Goal: Information Seeking & Learning: Learn about a topic

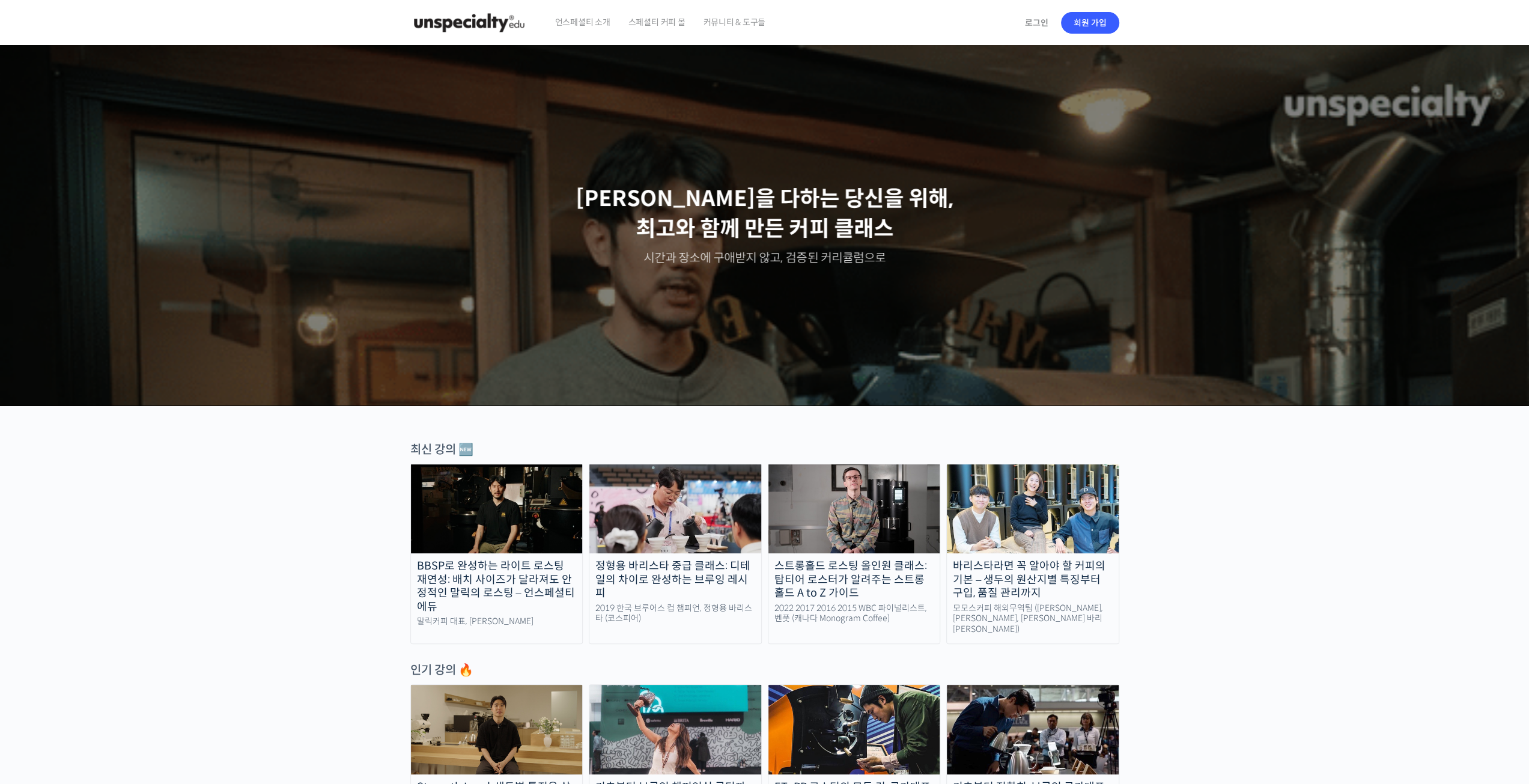
click at [595, 22] on span "언스페셜티 소개" at bounding box center [582, 22] width 55 height 46
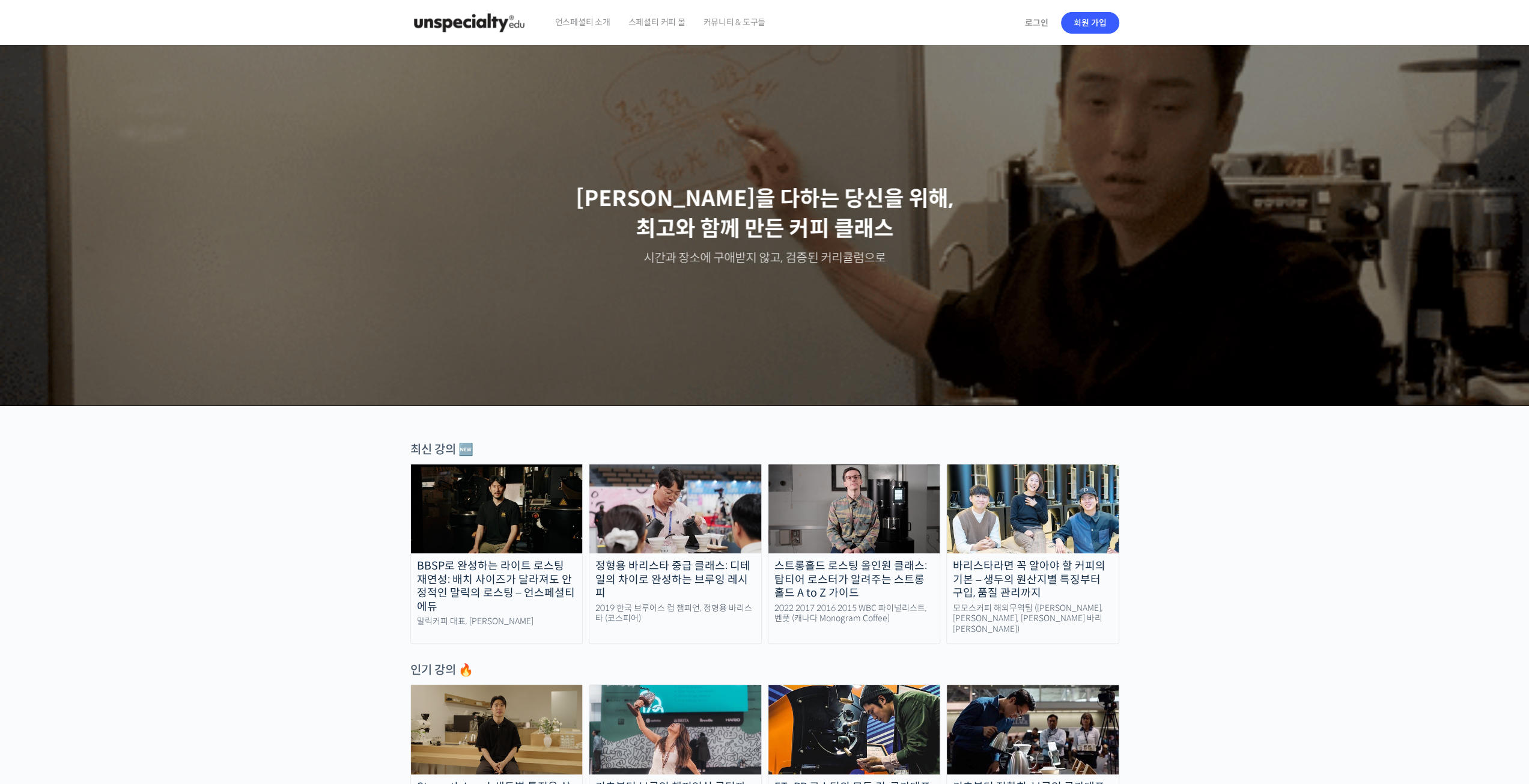
click at [480, 494] on img at bounding box center [497, 508] width 172 height 89
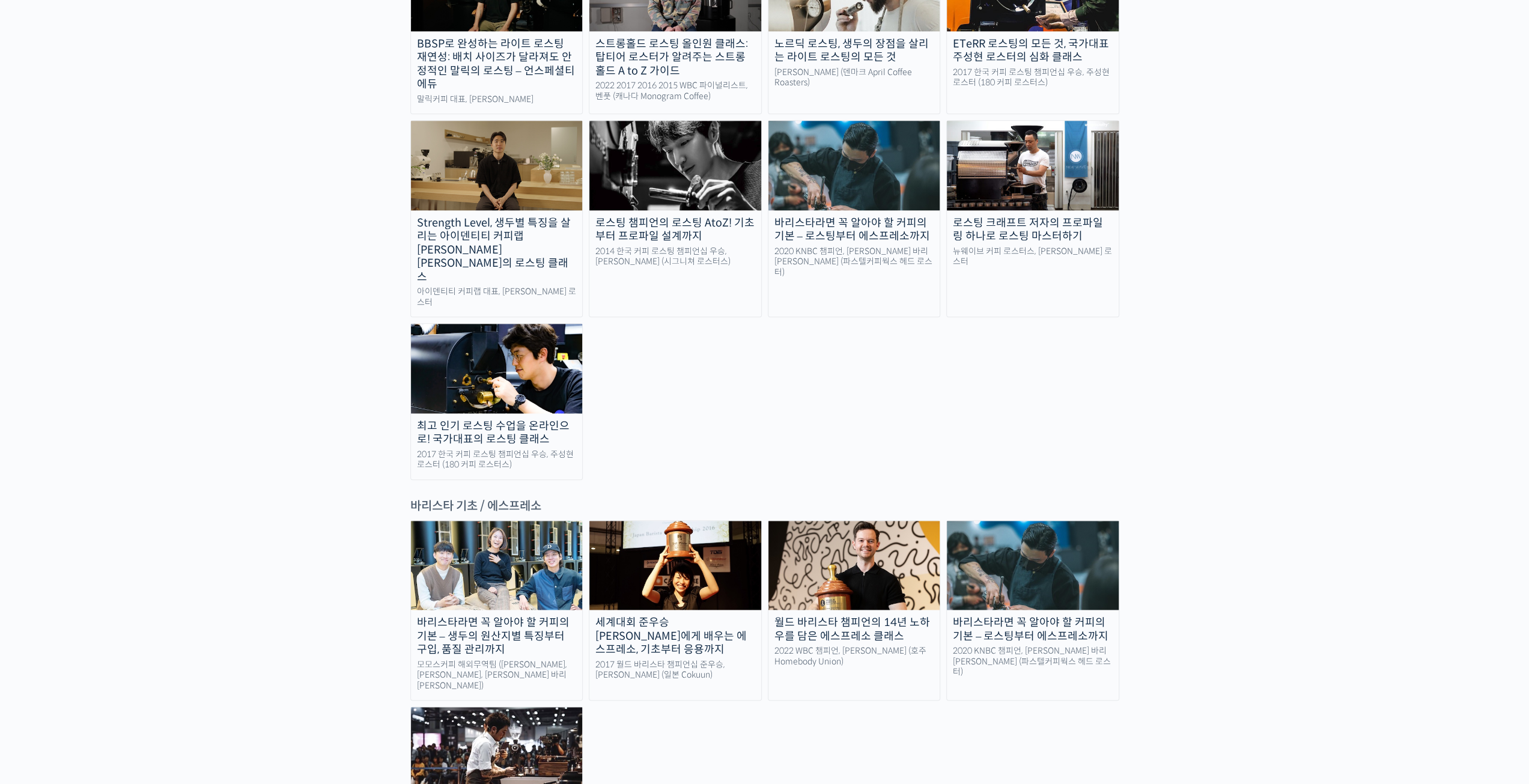
scroll to position [1301, 0]
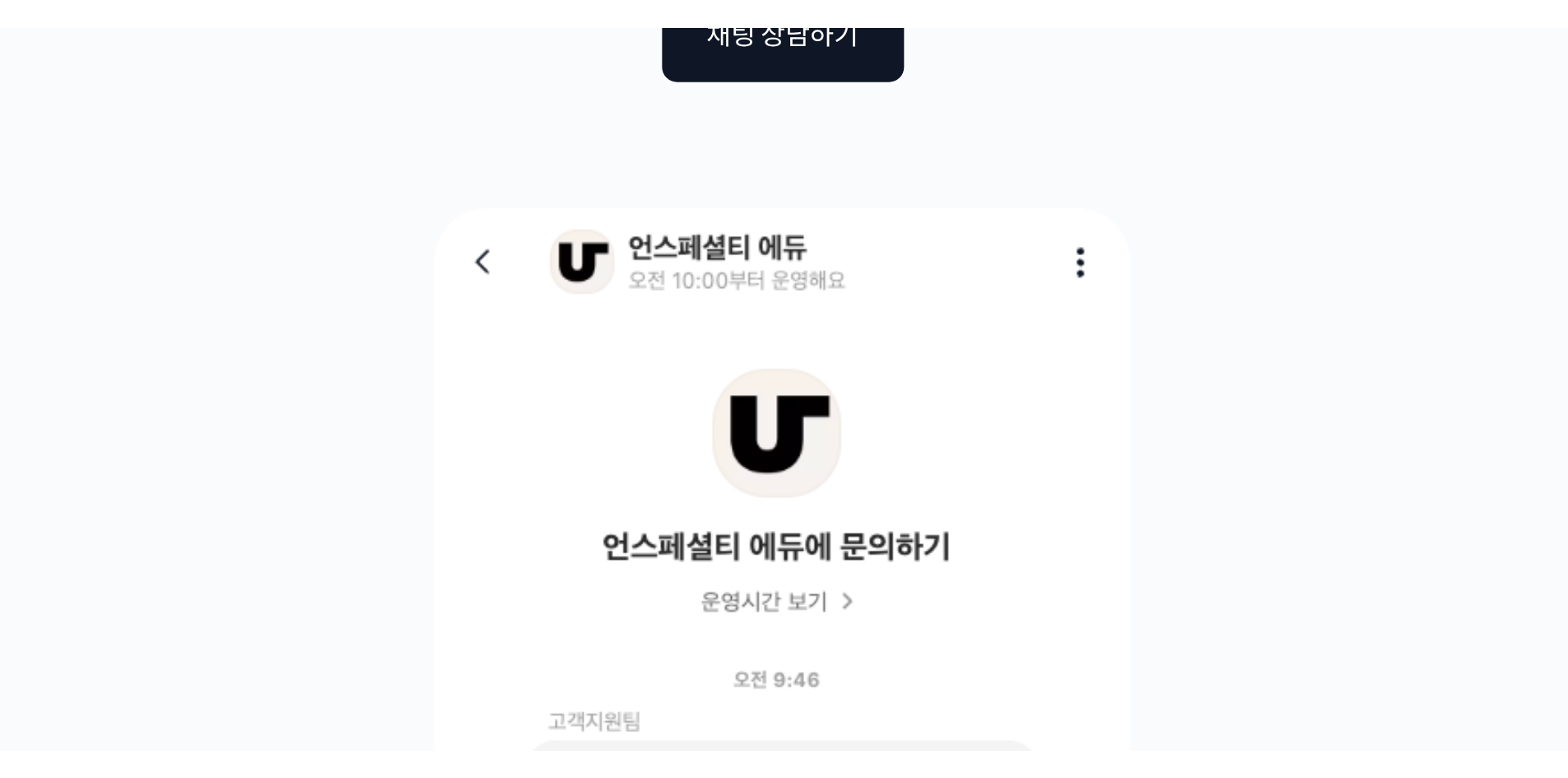
scroll to position [4236, 0]
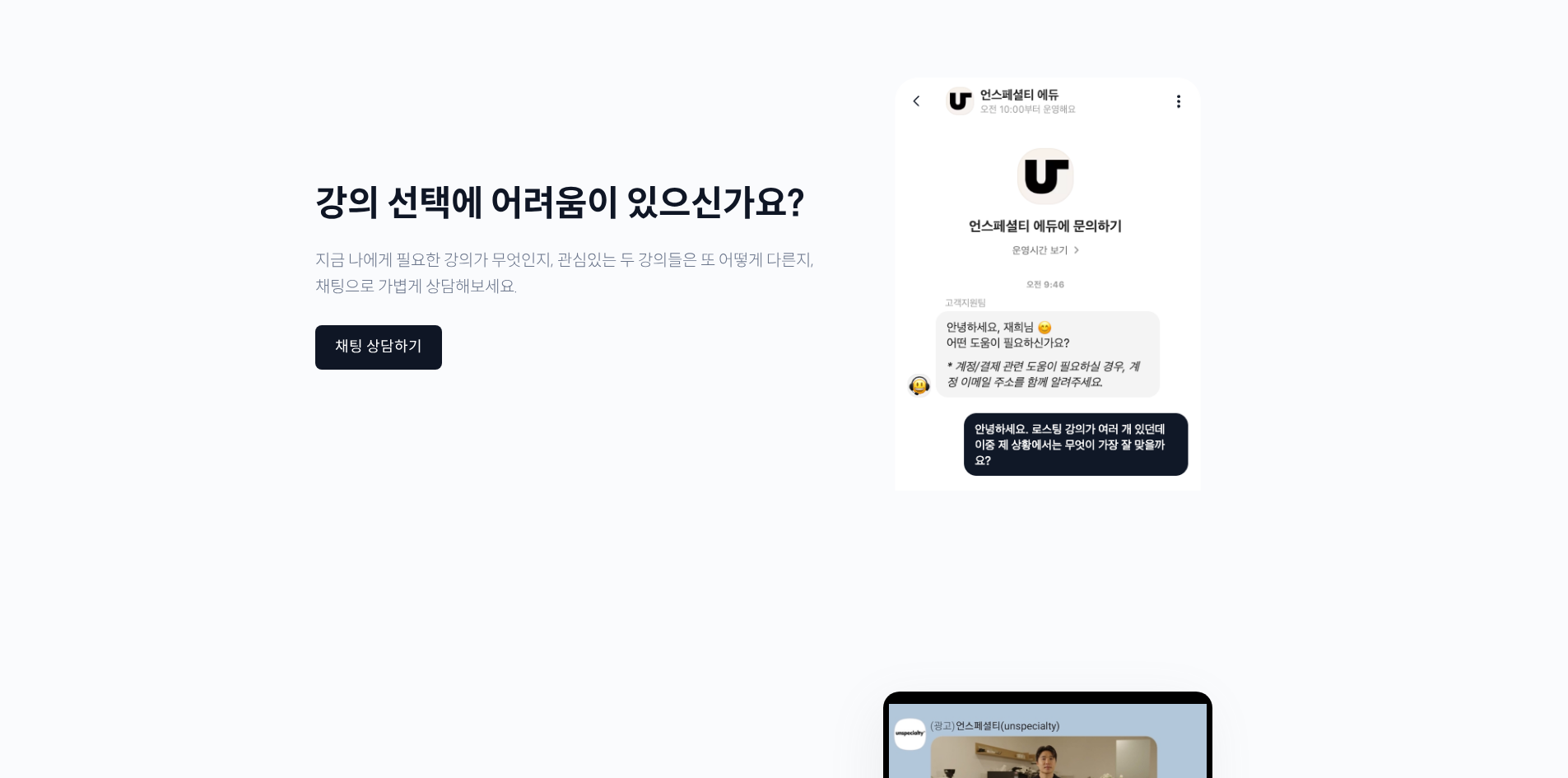
click at [262, 348] on div "Slide" at bounding box center [784, 277] width 1569 height 576
click at [262, 345] on div "Slide" at bounding box center [784, 277] width 1569 height 576
